Goal: Task Accomplishment & Management: Manage account settings

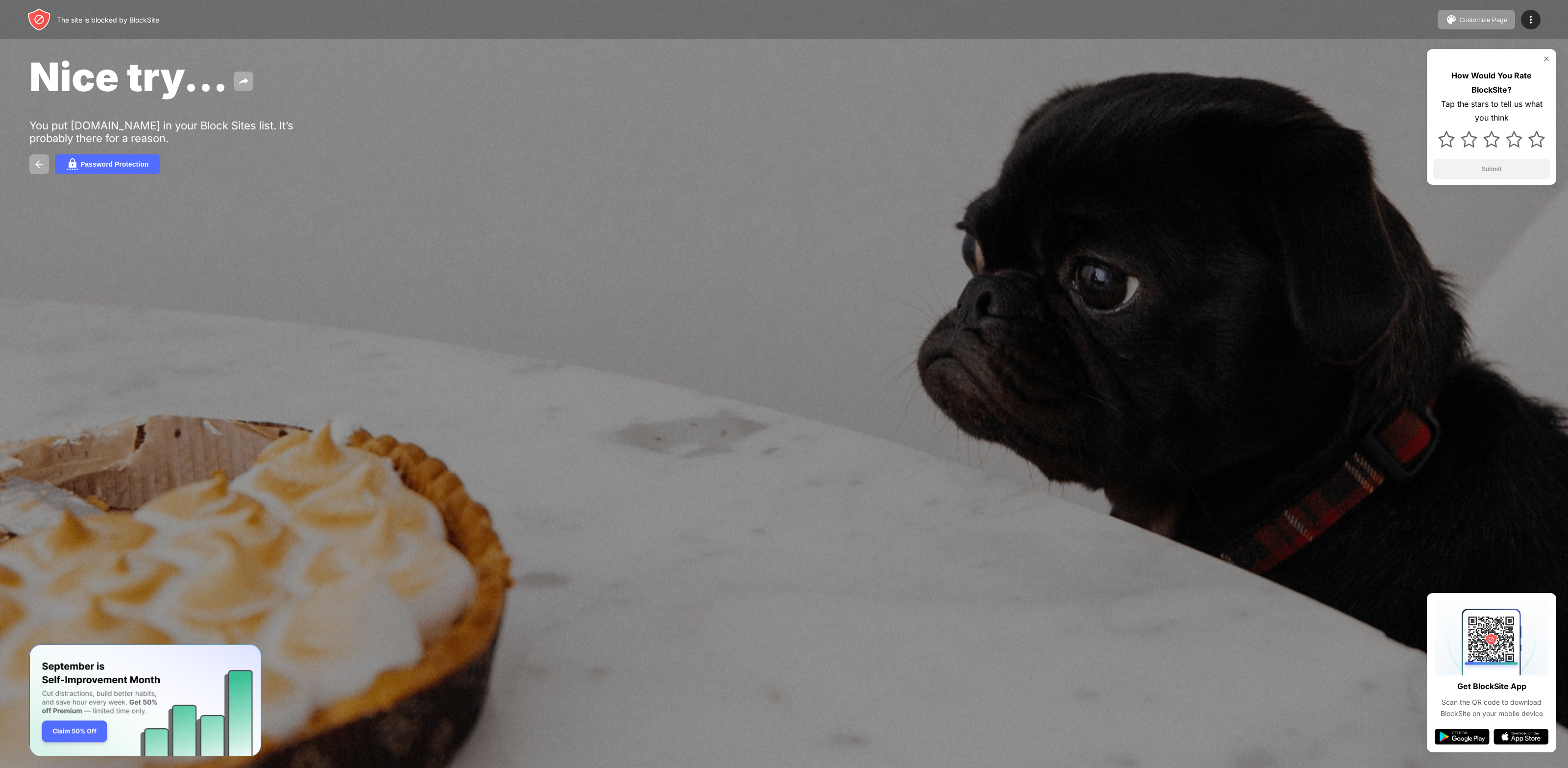
click at [1536, 4] on div "The site is blocked by BlockSite Customize Page Edit Block List Redirect Custom…" at bounding box center [784, 20] width 1568 height 39
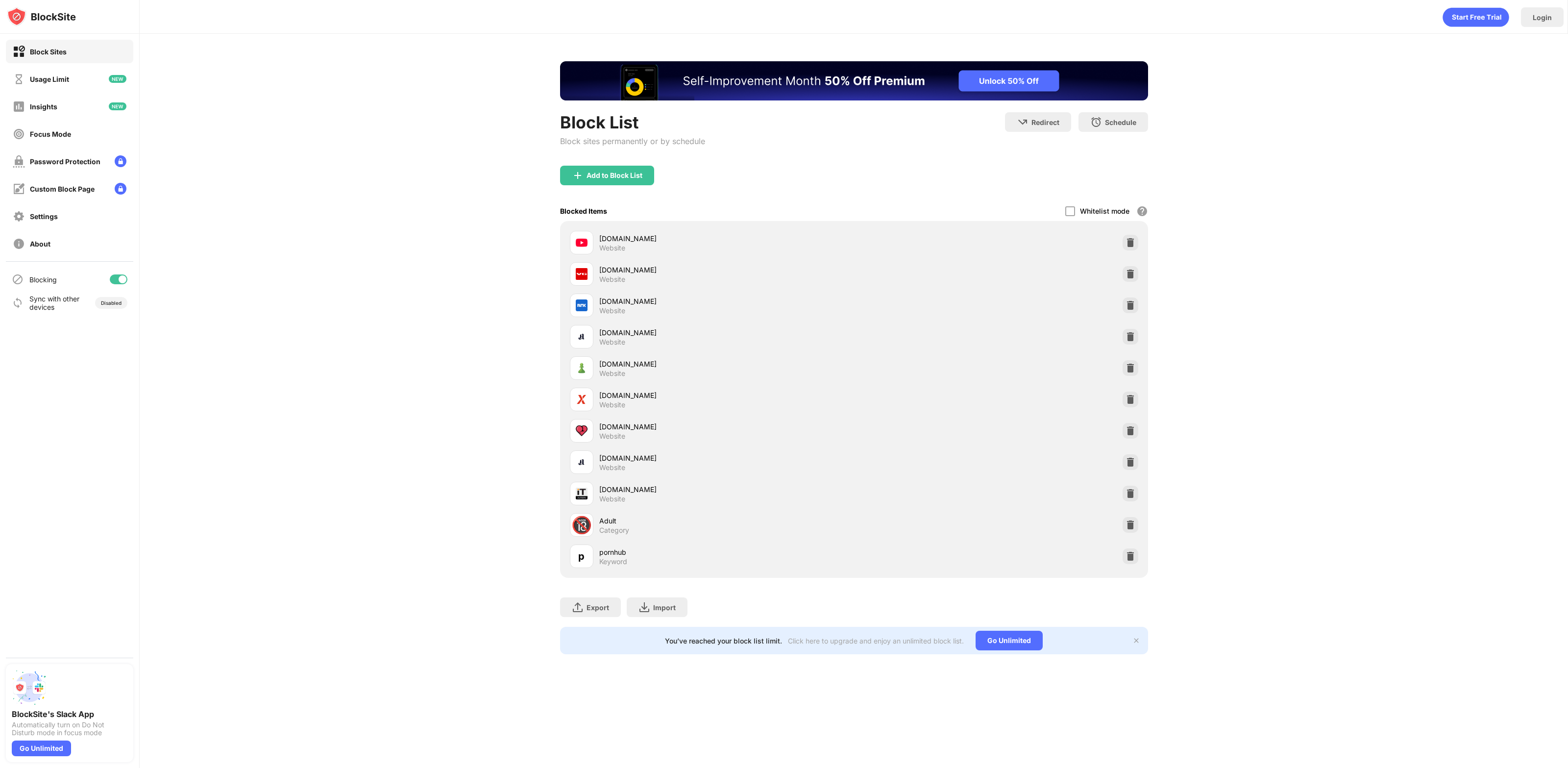
click at [121, 275] on div at bounding box center [122, 279] width 8 height 8
